Goal: Task Accomplishment & Management: Manage account settings

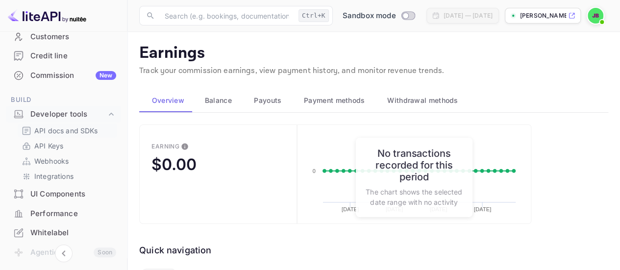
click at [77, 128] on p "API docs and SDKs" at bounding box center [66, 130] width 64 height 10
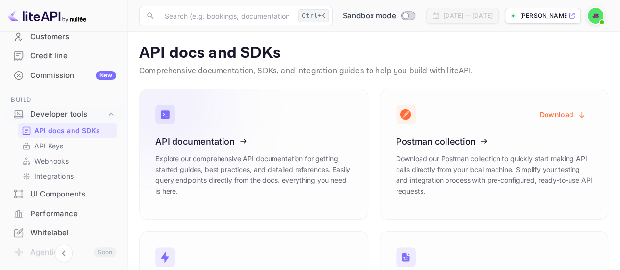
click at [312, 136] on h3 "API documentation" at bounding box center [253, 141] width 197 height 10
click at [524, 13] on p "[PERSON_NAME]-tdgkc.nui..." at bounding box center [543, 15] width 46 height 9
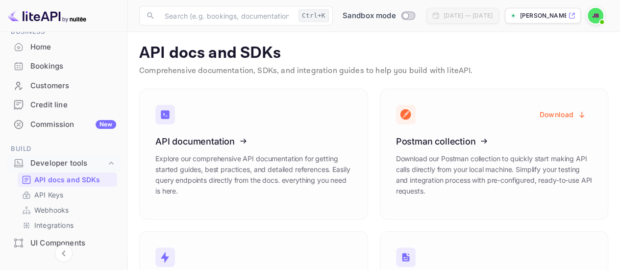
click at [75, 107] on div "Credit line" at bounding box center [73, 105] width 86 height 11
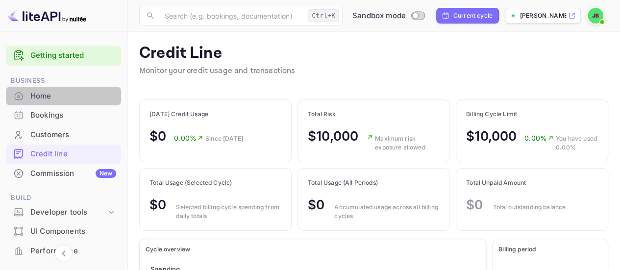
click at [72, 100] on div "Home" at bounding box center [73, 96] width 86 height 11
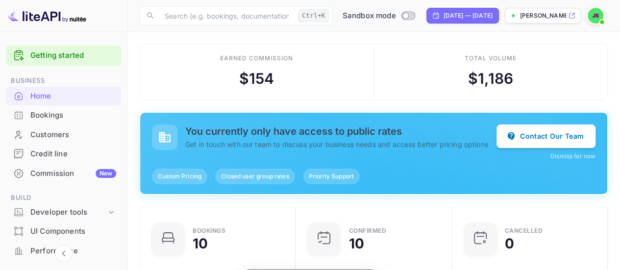
scroll to position [151, 143]
click at [242, 129] on h5 "You currently only have access to public rates" at bounding box center [340, 131] width 311 height 12
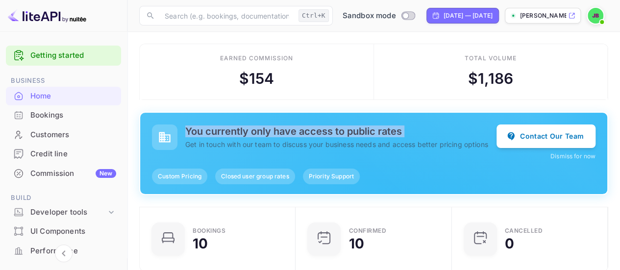
click at [242, 129] on h5 "You currently only have access to public rates" at bounding box center [340, 131] width 311 height 12
click at [265, 146] on p "Get in touch with our team to discuss your business needs and access better pri…" at bounding box center [340, 144] width 311 height 10
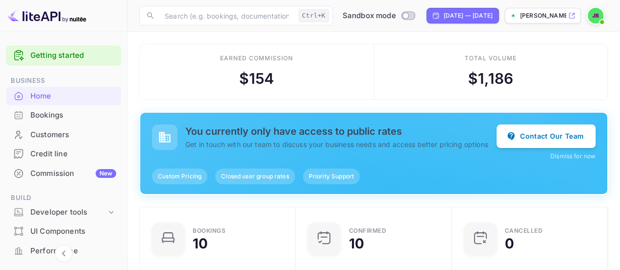
click at [269, 126] on h5 "You currently only have access to public rates" at bounding box center [340, 131] width 311 height 12
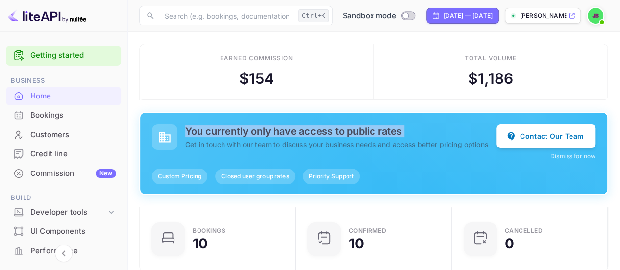
click at [269, 126] on h5 "You currently only have access to public rates" at bounding box center [340, 131] width 311 height 12
click at [267, 115] on div "You currently only have access to public rates Get in touch with our team to di…" at bounding box center [373, 153] width 467 height 81
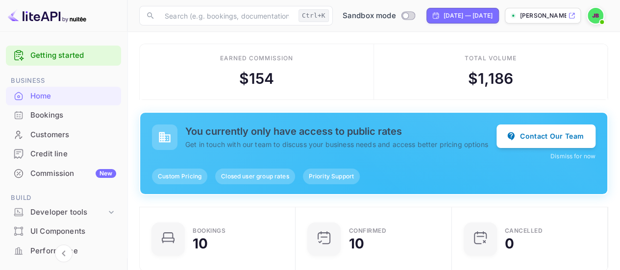
click at [543, 18] on p "[PERSON_NAME]-tdgkc.nui..." at bounding box center [543, 15] width 46 height 9
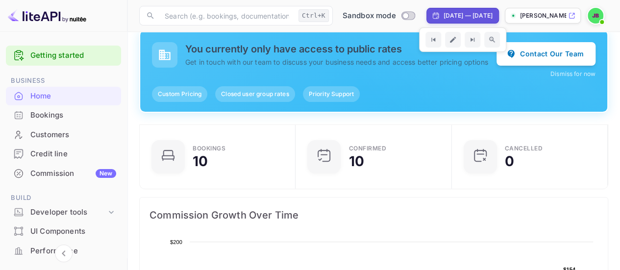
scroll to position [0, 0]
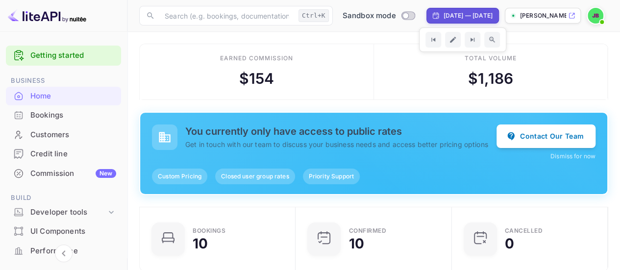
click at [394, 74] on div "Total volume $ 1,186" at bounding box center [491, 72] width 234 height 56
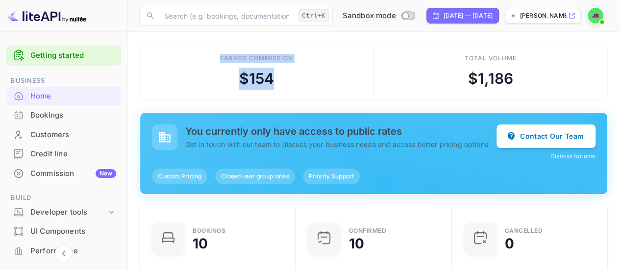
drag, startPoint x: 219, startPoint y: 57, endPoint x: 288, endPoint y: 80, distance: 73.2
click at [288, 80] on div "Earned commission $ 154" at bounding box center [257, 72] width 234 height 56
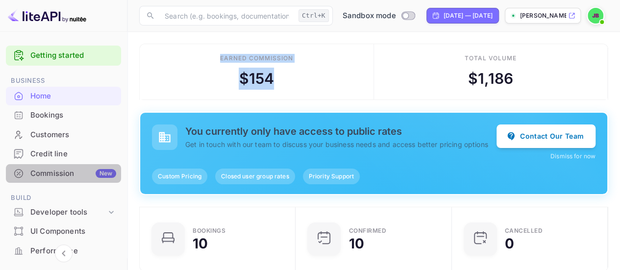
click at [69, 174] on div "Commission New" at bounding box center [73, 173] width 86 height 11
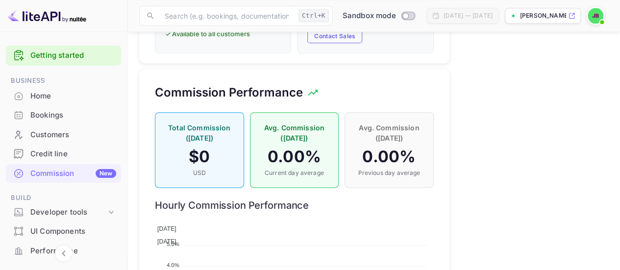
scroll to position [588, 0]
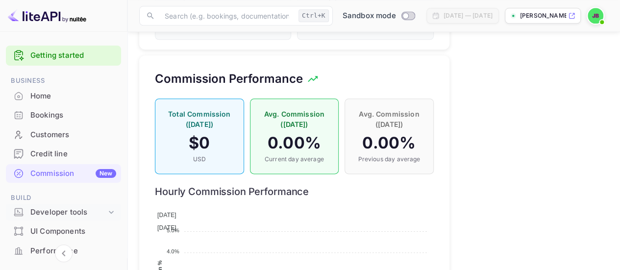
click at [85, 219] on div "Developer tools" at bounding box center [63, 212] width 115 height 17
click at [95, 227] on p "API docs and SDKs" at bounding box center [66, 229] width 64 height 10
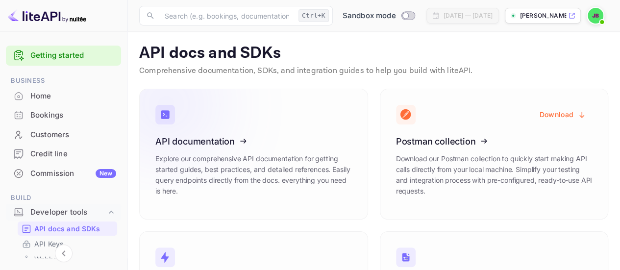
click at [289, 116] on icon at bounding box center [216, 139] width 152 height 101
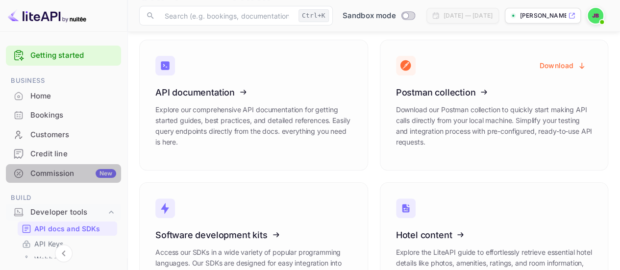
click at [75, 171] on div "Commission New" at bounding box center [73, 173] width 86 height 11
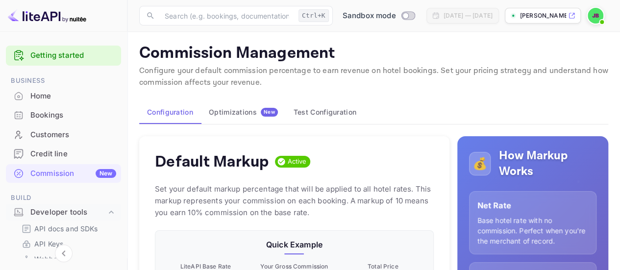
click at [46, 108] on div "Bookings" at bounding box center [63, 115] width 115 height 19
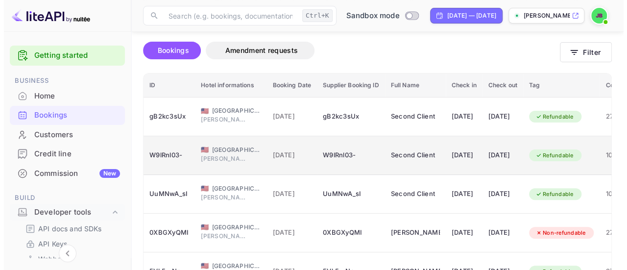
scroll to position [49, 0]
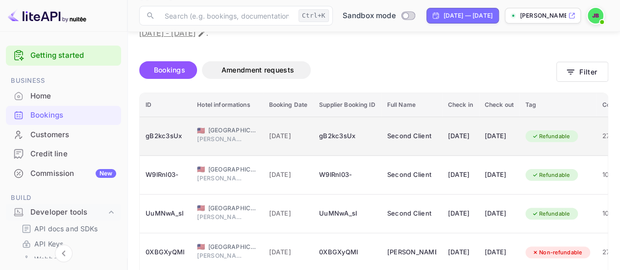
click at [195, 126] on td "🇺🇸 [GEOGRAPHIC_DATA] [PERSON_NAME]" at bounding box center [227, 136] width 72 height 39
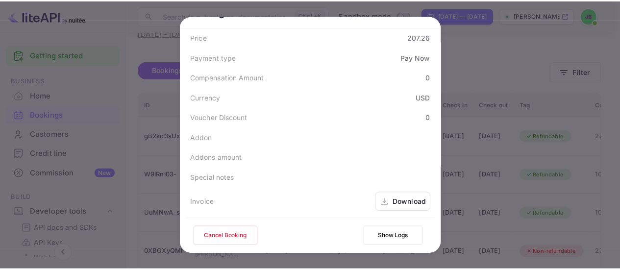
scroll to position [383, 0]
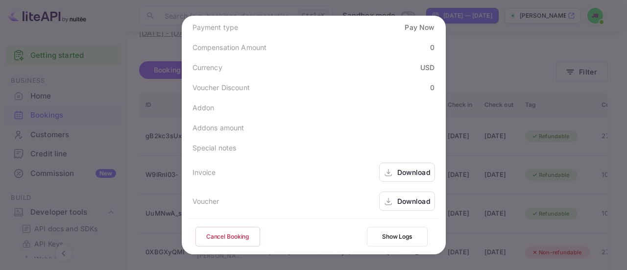
click at [400, 201] on div "Download" at bounding box center [414, 201] width 33 height 10
click at [118, 116] on div at bounding box center [313, 135] width 627 height 270
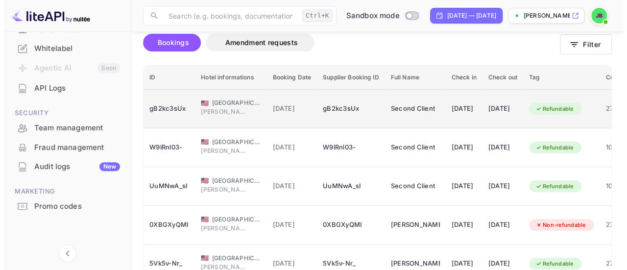
scroll to position [98, 0]
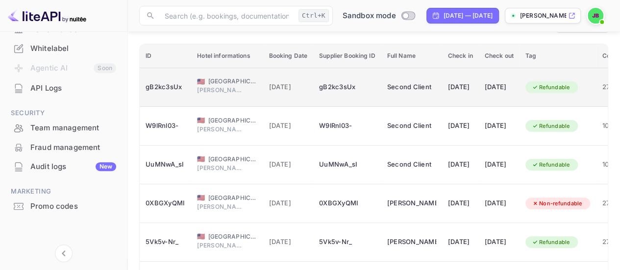
click at [240, 81] on span "[GEOGRAPHIC_DATA]" at bounding box center [232, 81] width 49 height 9
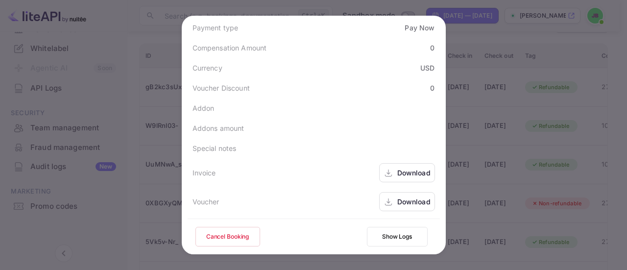
scroll to position [383, 0]
click at [413, 168] on div "Download" at bounding box center [414, 172] width 33 height 10
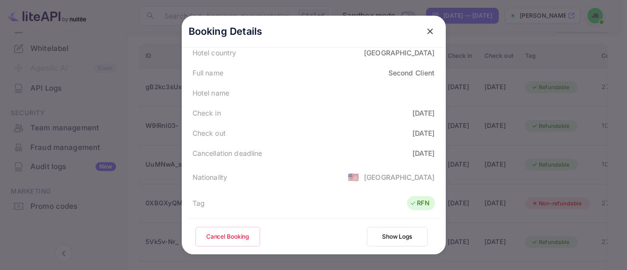
scroll to position [89, 0]
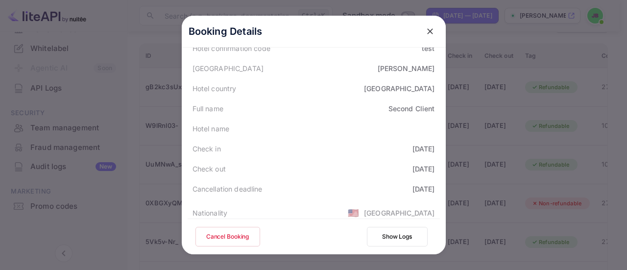
click at [0, 85] on div at bounding box center [313, 135] width 627 height 270
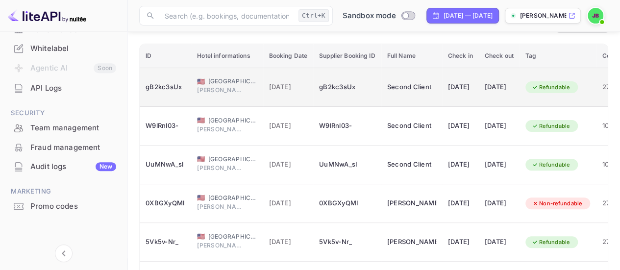
click at [251, 84] on span "[GEOGRAPHIC_DATA]" at bounding box center [232, 81] width 49 height 9
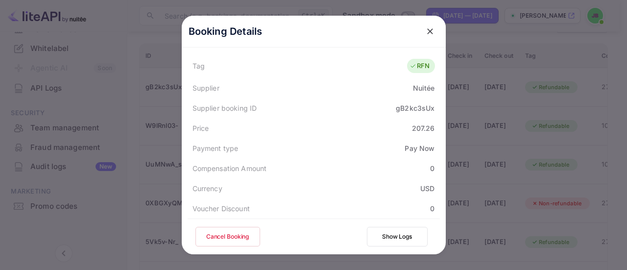
scroll to position [383, 0]
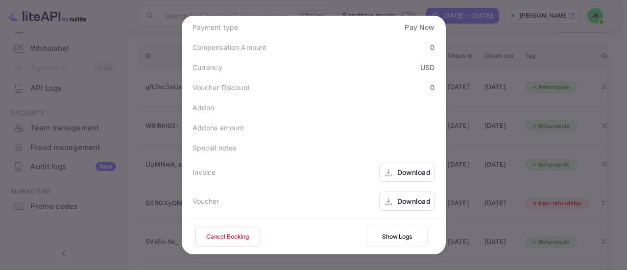
click at [392, 201] on div "Download" at bounding box center [407, 201] width 56 height 19
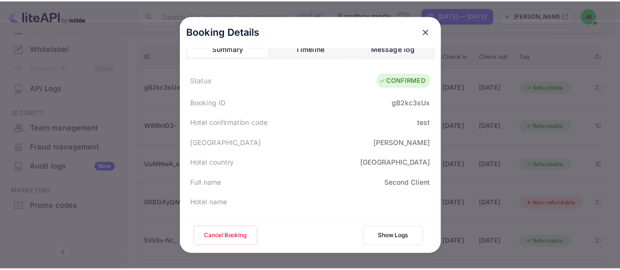
scroll to position [0, 0]
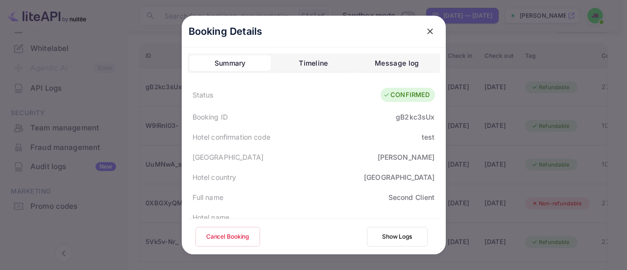
click at [377, 53] on div "Summary Timeline Message log" at bounding box center [314, 63] width 252 height 20
click at [377, 60] on div "Message log" at bounding box center [397, 63] width 44 height 12
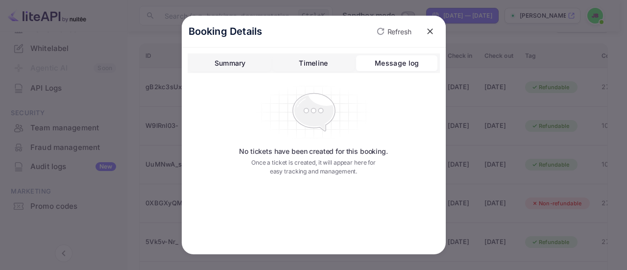
click at [312, 59] on div "Timeline" at bounding box center [313, 63] width 29 height 12
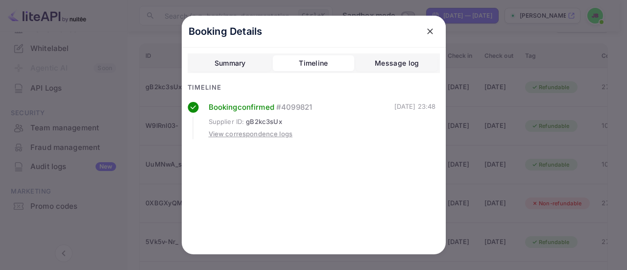
click at [426, 33] on icon "close" at bounding box center [431, 31] width 10 height 10
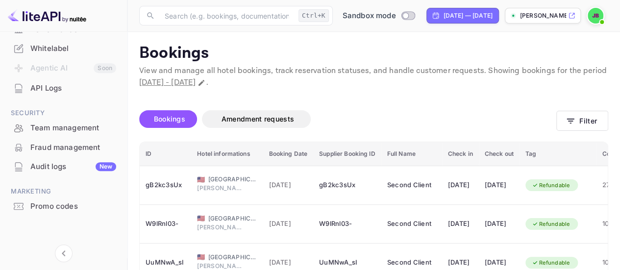
click at [294, 66] on p "View and manage all hotel bookings, track reservation statuses, and handle cust…" at bounding box center [373, 77] width 469 height 24
